Goal: Navigation & Orientation: Find specific page/section

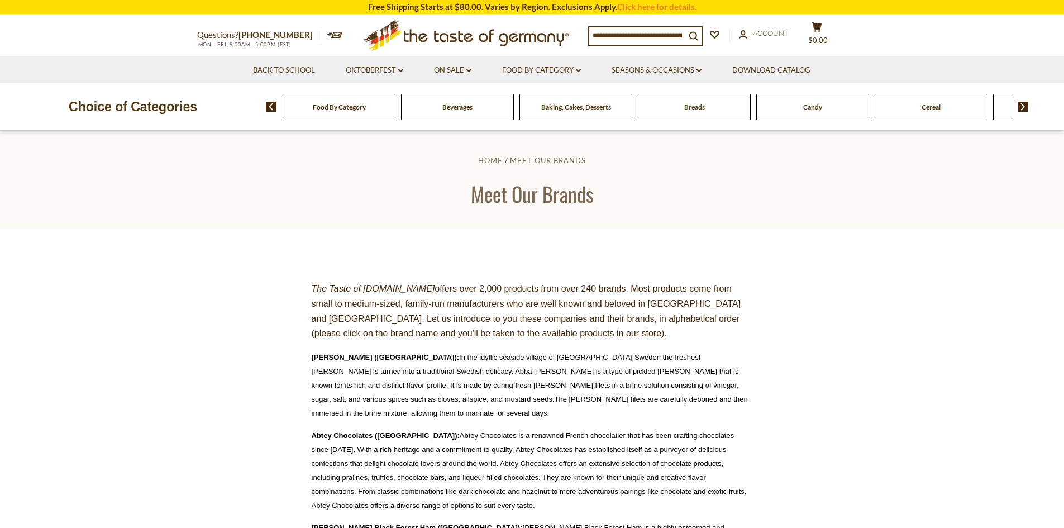
click at [811, 107] on span "Candy" at bounding box center [812, 107] width 19 height 8
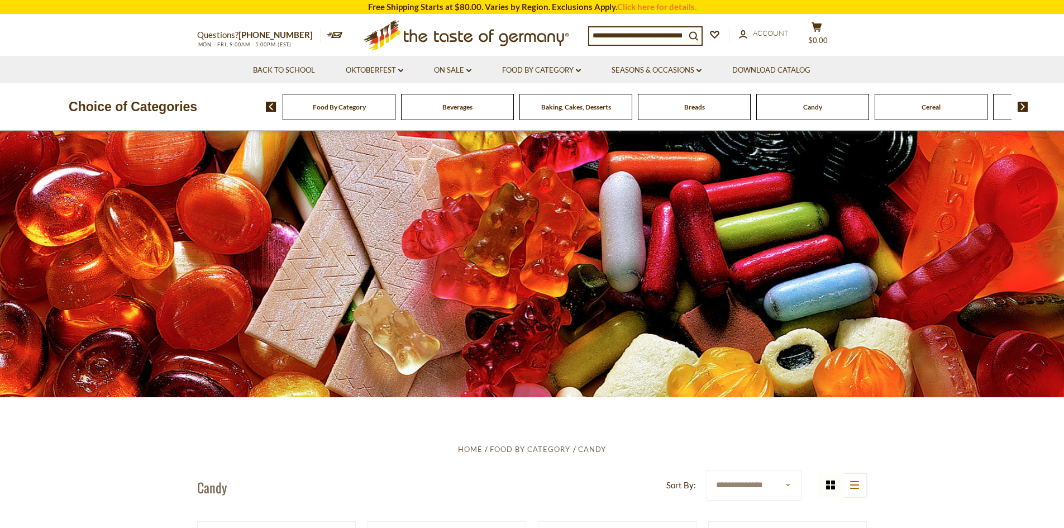
click at [548, 106] on span "Baking, Cakes, Desserts" at bounding box center [576, 107] width 70 height 8
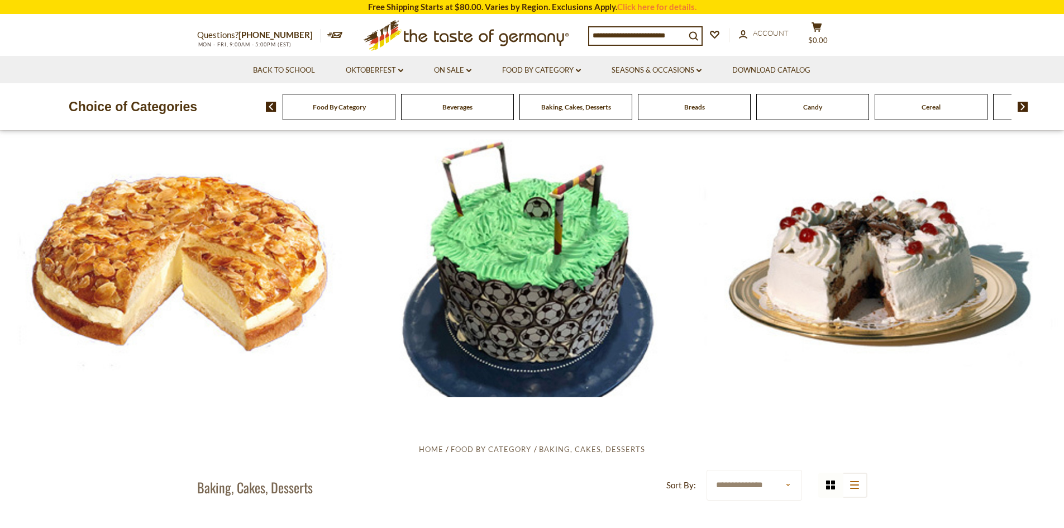
click at [1022, 104] on img at bounding box center [1022, 107] width 11 height 10
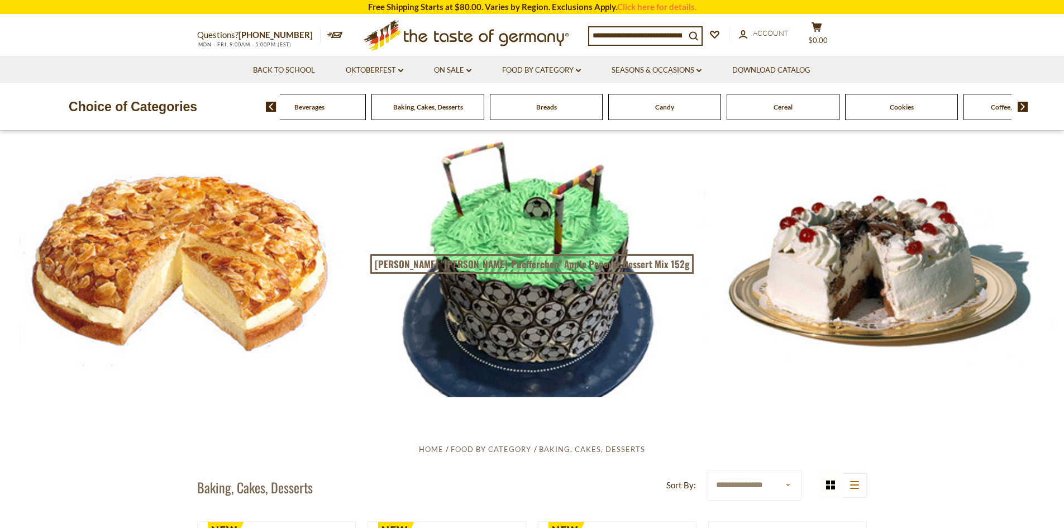
click at [1021, 104] on img at bounding box center [1022, 107] width 11 height 10
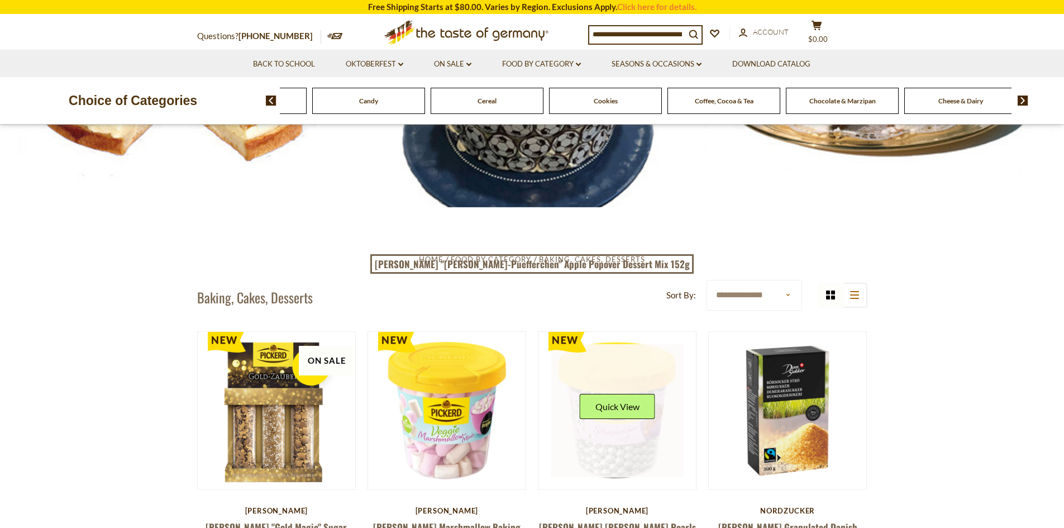
scroll to position [335, 0]
